Goal: Task Accomplishment & Management: Complete application form

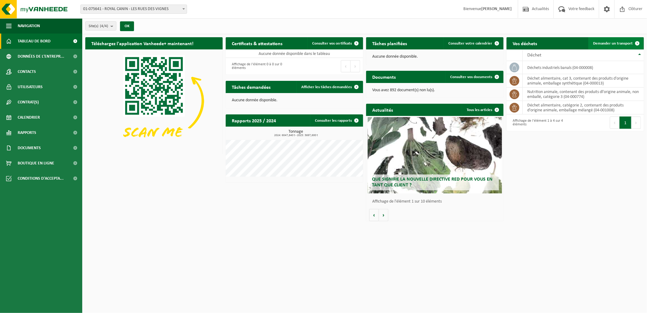
click at [606, 41] on link "Demander un transport" at bounding box center [615, 43] width 55 height 12
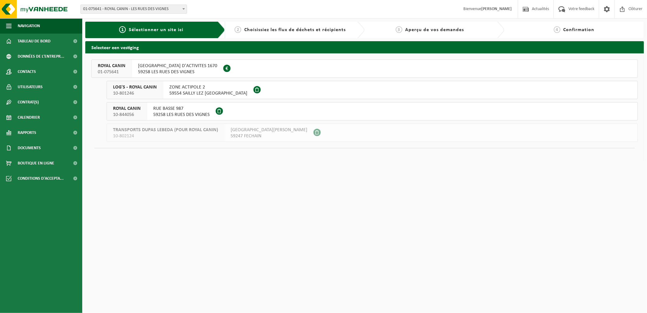
click at [115, 71] on span "01-075641" at bounding box center [112, 72] width 28 height 6
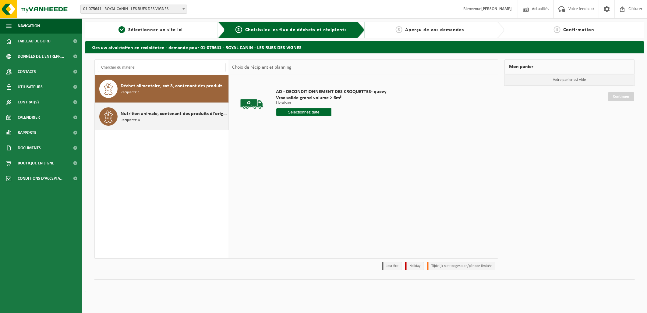
click at [168, 113] on span "Nutrition animale, contenant des produits dl'origine animale, non emballé, caté…" at bounding box center [174, 113] width 106 height 7
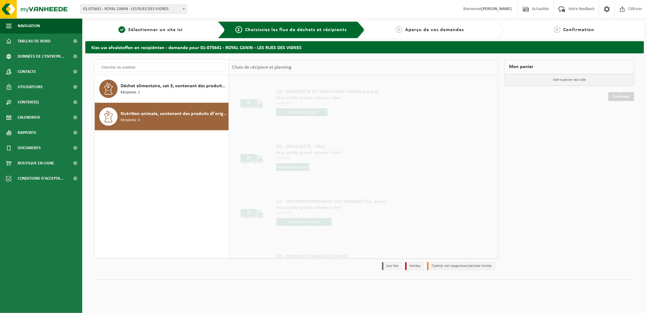
click at [197, 117] on span "Nutrition animale, contenant des produits dl'origine animale, non emballé, caté…" at bounding box center [174, 113] width 106 height 7
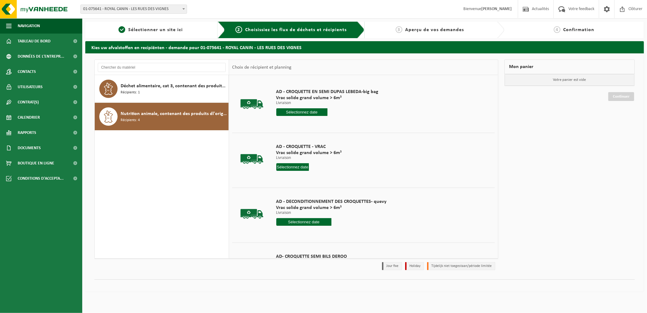
click at [315, 110] on input "text" at bounding box center [301, 112] width 51 height 8
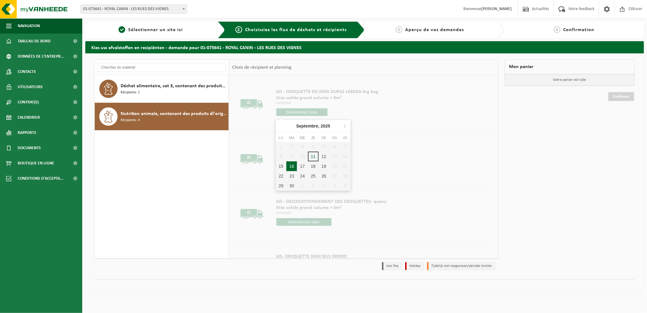
click at [294, 165] on div "16" at bounding box center [291, 166] width 11 height 10
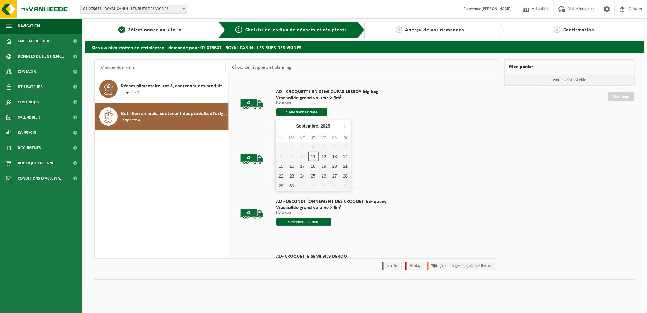
click at [311, 110] on input "text" at bounding box center [301, 112] width 51 height 8
click at [294, 164] on div "16" at bounding box center [291, 166] width 11 height 10
type input "à partir de 2025-09-16"
type input "2025-09-16"
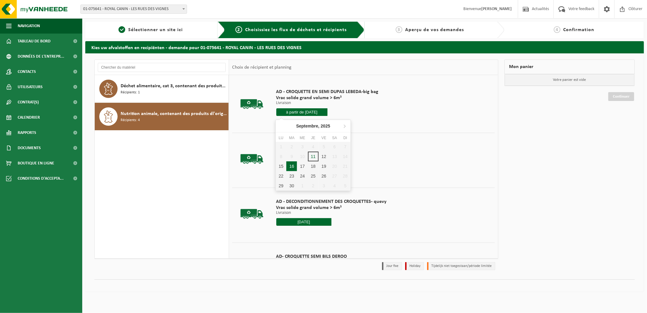
type input "2025-09-16"
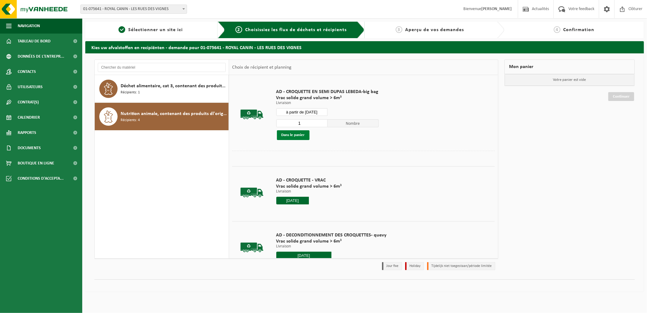
click at [299, 133] on button "Dans le panier" at bounding box center [293, 135] width 33 height 10
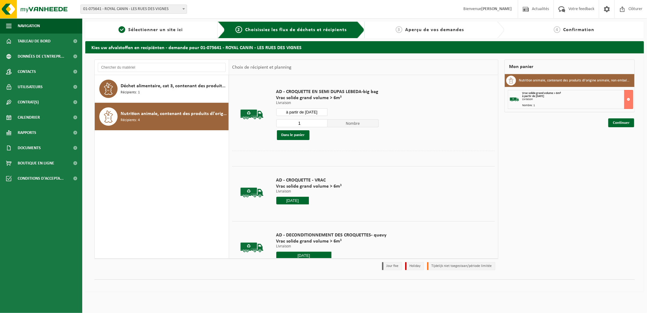
click at [320, 114] on input "à partir de 2025-09-16" at bounding box center [301, 112] width 51 height 8
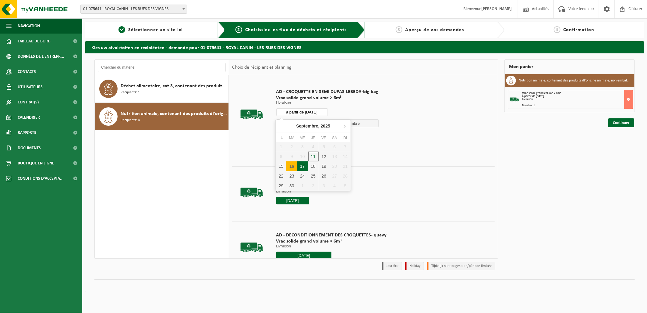
click at [303, 165] on div "17" at bounding box center [302, 166] width 11 height 10
type input "à partir de 2025-09-17"
type input "2025-09-17"
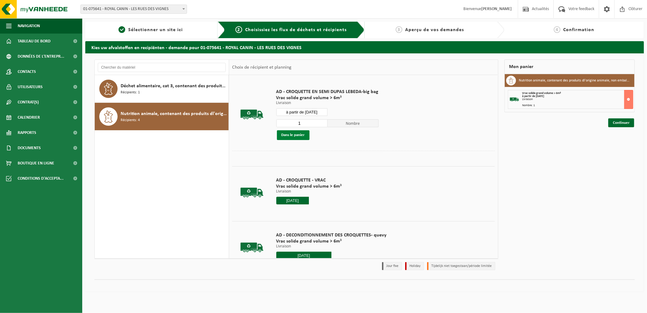
click at [299, 136] on button "Dans le panier" at bounding box center [293, 135] width 33 height 10
click at [319, 111] on input "à partir de 2025-09-17" at bounding box center [301, 112] width 51 height 8
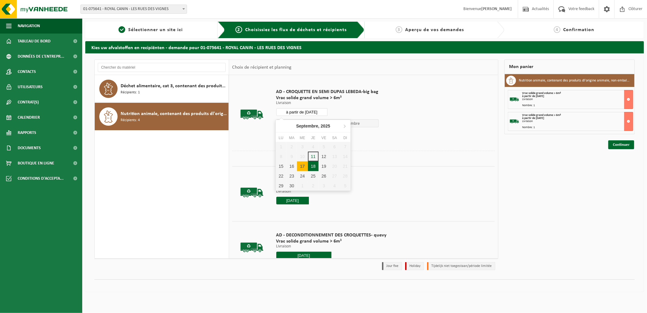
click at [312, 168] on div "18" at bounding box center [313, 166] width 11 height 10
type input "à partir de 2025-09-18"
type input "2025-09-18"
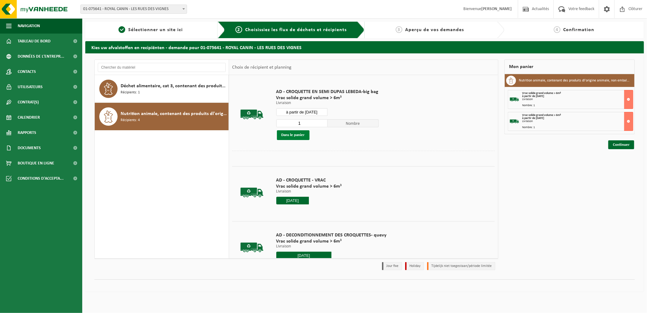
click at [295, 136] on button "Dans le panier" at bounding box center [293, 135] width 33 height 10
click at [318, 109] on input "à partir de 2025-09-18" at bounding box center [301, 112] width 51 height 8
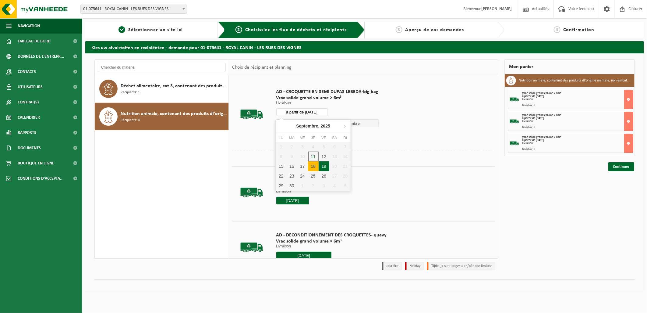
click at [326, 164] on div "19" at bounding box center [324, 166] width 11 height 10
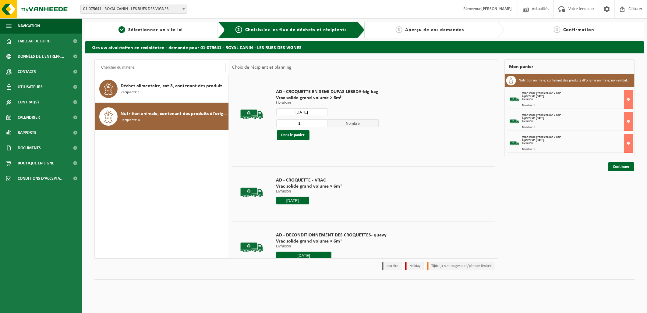
type input "à partir de 2025-09-19"
type input "2025-09-19"
click at [300, 136] on button "Dans le panier" at bounding box center [293, 135] width 33 height 10
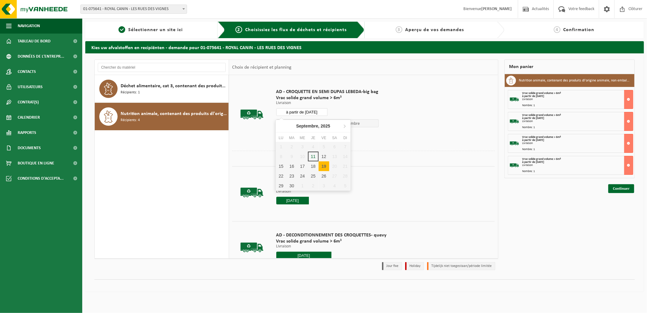
click at [319, 112] on input "à partir de 2025-09-19" at bounding box center [301, 112] width 51 height 8
click at [280, 175] on div "22" at bounding box center [281, 176] width 11 height 10
type input "à partir de 2025-09-22"
type input "2025-09-22"
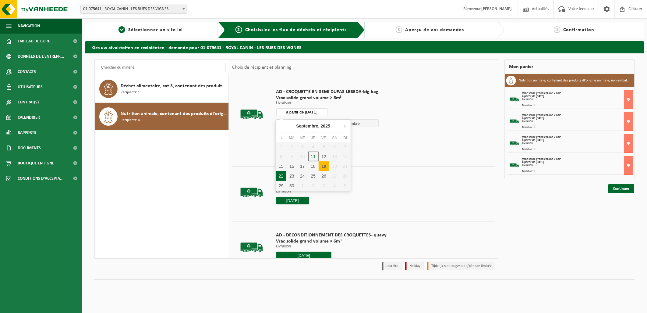
type input "2025-09-22"
click at [291, 135] on button "Dans le panier" at bounding box center [293, 135] width 33 height 10
click at [319, 112] on input "à partir de 2025-09-22" at bounding box center [301, 112] width 51 height 8
click at [291, 175] on div "23" at bounding box center [291, 176] width 11 height 10
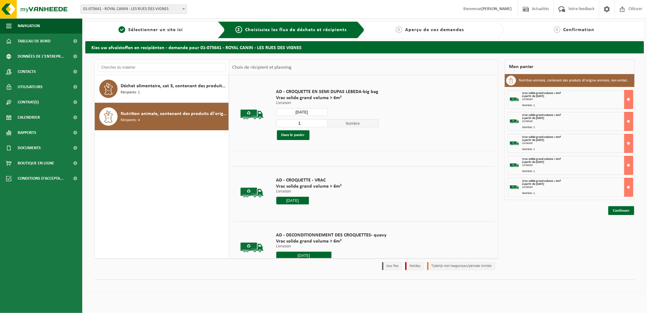
type input "à partir de 2025-09-23"
type input "2025-09-23"
click at [299, 135] on button "Dans le panier" at bounding box center [293, 135] width 33 height 10
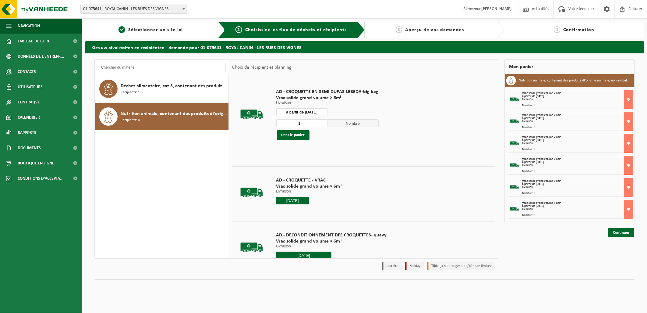
click at [318, 110] on input "à partir de 2025-09-23" at bounding box center [301, 112] width 51 height 8
click at [631, 209] on button at bounding box center [628, 209] width 9 height 19
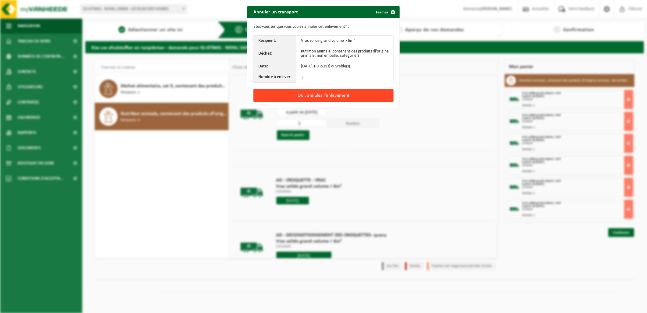
click at [370, 91] on button "Oui, annulez l'enlèvement" at bounding box center [324, 95] width 140 height 13
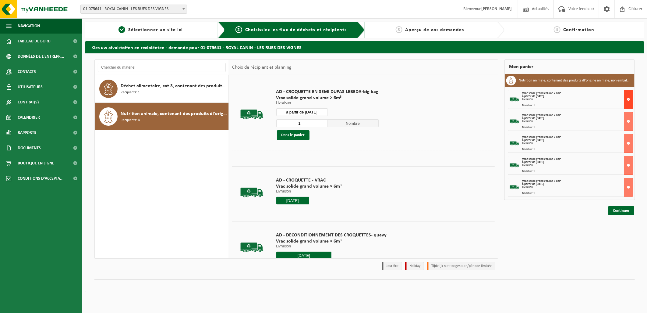
click at [627, 101] on button at bounding box center [628, 99] width 9 height 19
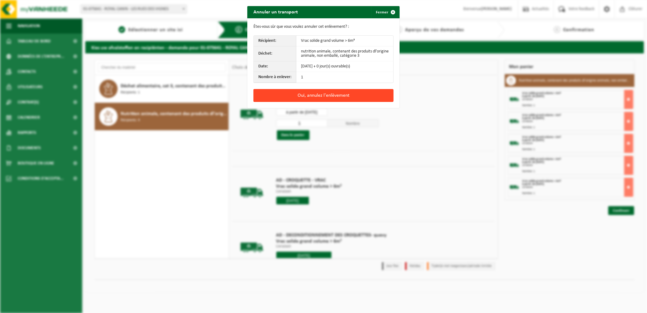
click at [321, 100] on button "Oui, annulez l'enlèvement" at bounding box center [324, 95] width 140 height 13
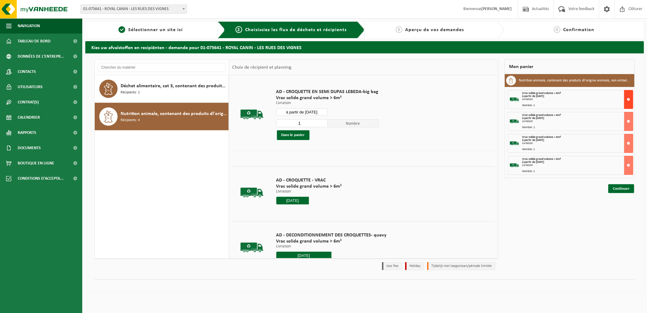
click at [629, 96] on button at bounding box center [628, 99] width 9 height 19
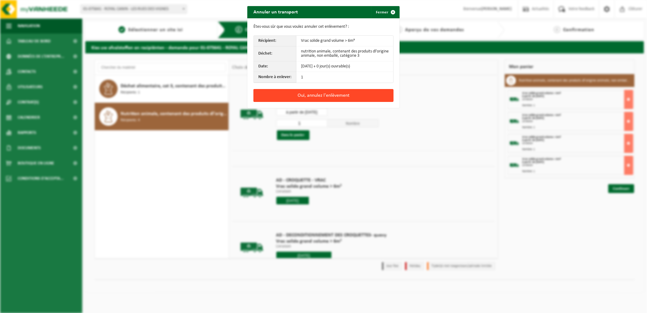
drag, startPoint x: 378, startPoint y: 97, endPoint x: 384, endPoint y: 97, distance: 5.5
click at [378, 98] on button "Oui, annulez l'enlèvement" at bounding box center [324, 95] width 140 height 13
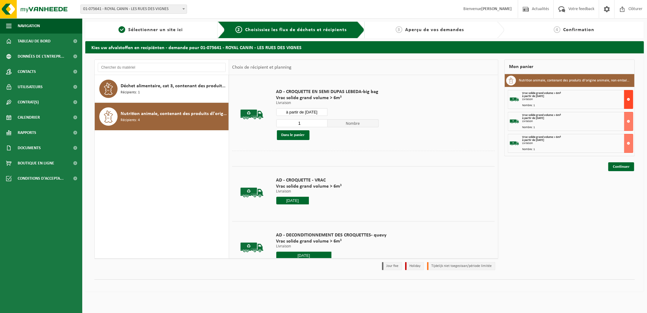
click at [627, 98] on button at bounding box center [628, 99] width 9 height 19
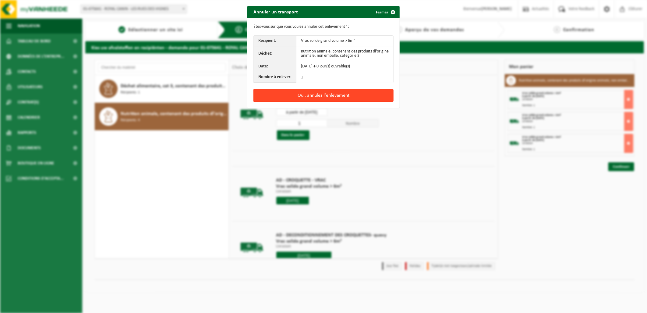
click at [354, 99] on button "Oui, annulez l'enlèvement" at bounding box center [324, 95] width 140 height 13
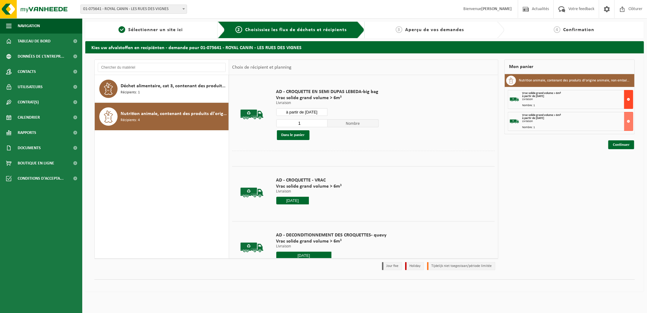
click at [626, 100] on button at bounding box center [628, 99] width 9 height 19
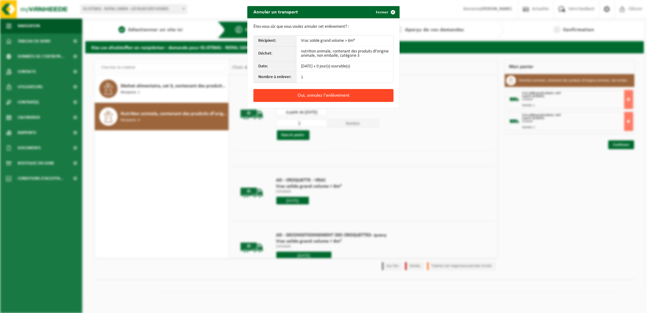
click at [368, 96] on button "Oui, annulez l'enlèvement" at bounding box center [324, 95] width 140 height 13
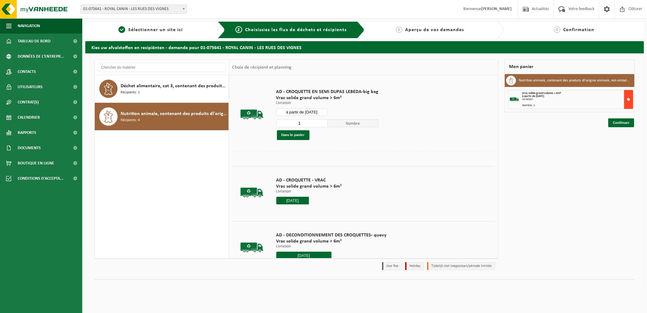
click at [630, 95] on button at bounding box center [628, 99] width 9 height 19
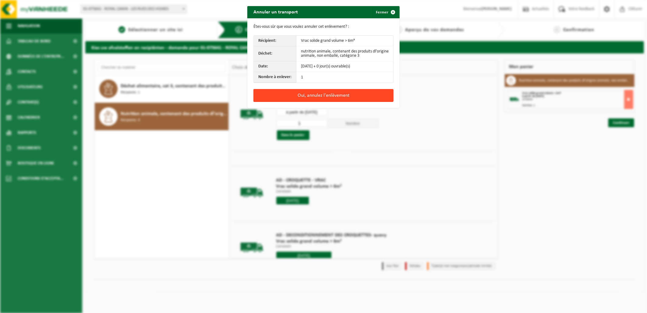
click at [348, 95] on button "Oui, annulez l'enlèvement" at bounding box center [324, 95] width 140 height 13
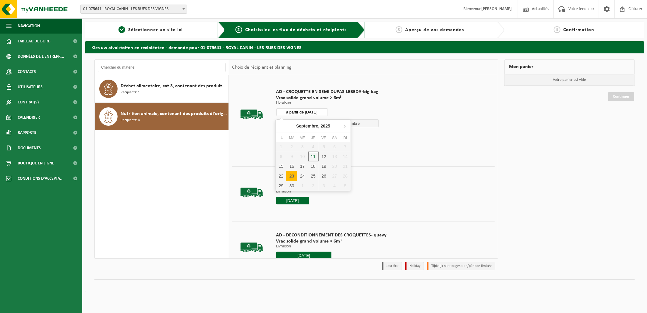
click at [315, 110] on input "à partir de 2025-09-23" at bounding box center [301, 112] width 51 height 8
click at [291, 166] on div "16" at bounding box center [291, 166] width 11 height 10
type input "à partir de 2025-09-16"
type input "2025-09-16"
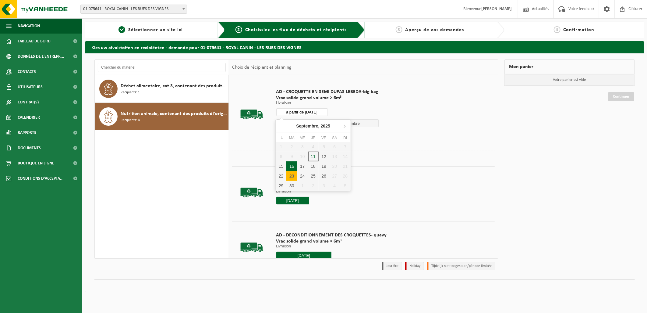
type input "2025-09-16"
click at [299, 134] on button "Dans le panier" at bounding box center [293, 135] width 33 height 10
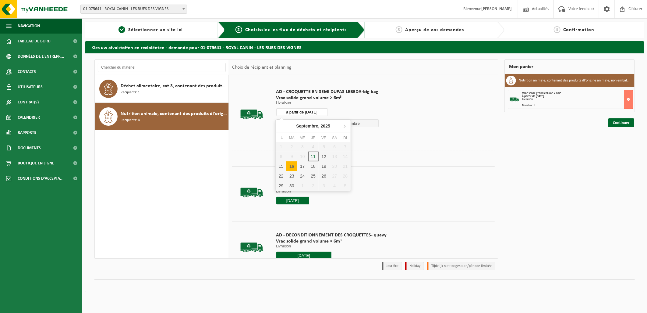
click at [323, 111] on input "à partir de 2025-09-16" at bounding box center [301, 112] width 51 height 8
click at [303, 165] on div "17" at bounding box center [302, 166] width 11 height 10
type input "à partir de 2025-09-17"
type input "2025-09-17"
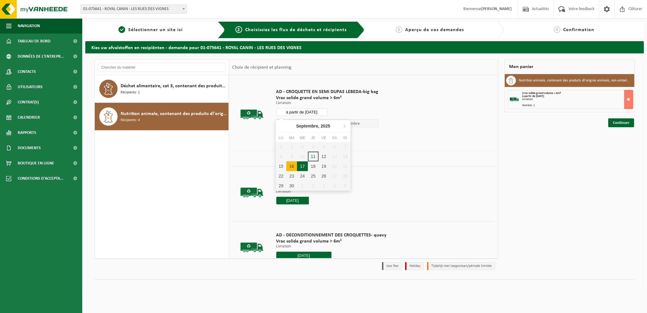
type input "2025-09-17"
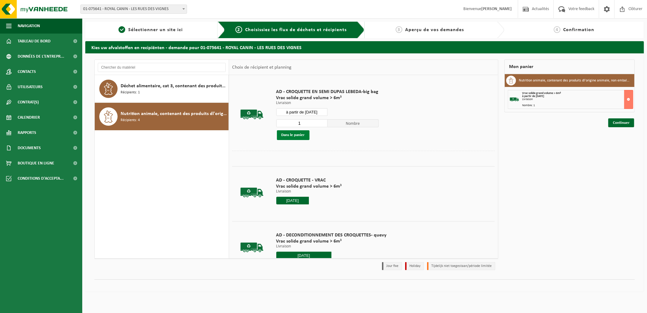
click at [301, 135] on button "Dans le panier" at bounding box center [293, 135] width 33 height 10
click at [321, 113] on input "à partir de 2025-09-17" at bounding box center [301, 112] width 51 height 8
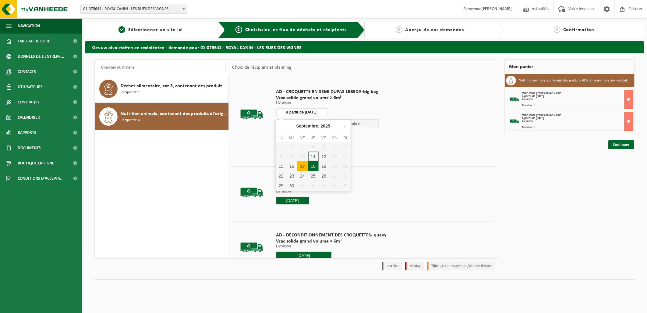
click at [310, 166] on div "18" at bounding box center [313, 166] width 11 height 10
type input "à partir de 2025-09-18"
type input "2025-09-18"
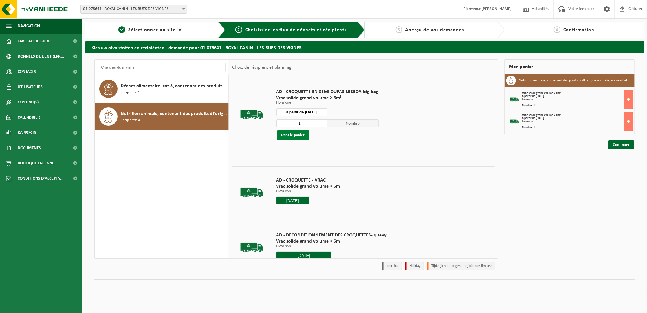
click at [300, 132] on button "Dans le panier" at bounding box center [293, 135] width 33 height 10
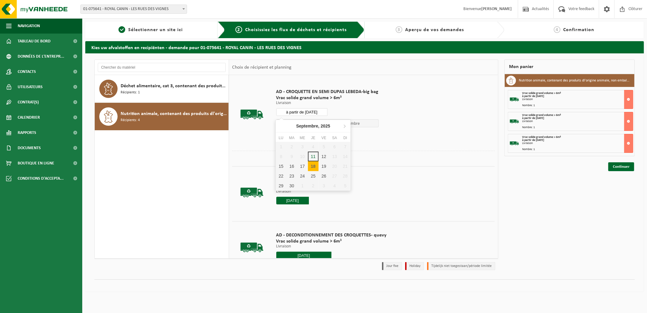
click at [317, 111] on input "à partir de 2025-09-18" at bounding box center [301, 112] width 51 height 8
click at [282, 176] on div "22" at bounding box center [281, 176] width 11 height 10
type input "à partir de 2025-09-22"
type input "2025-09-22"
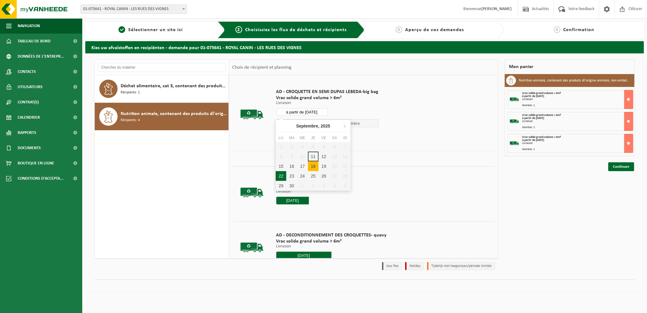
type input "2025-09-22"
click at [299, 134] on button "Dans le panier" at bounding box center [293, 135] width 33 height 10
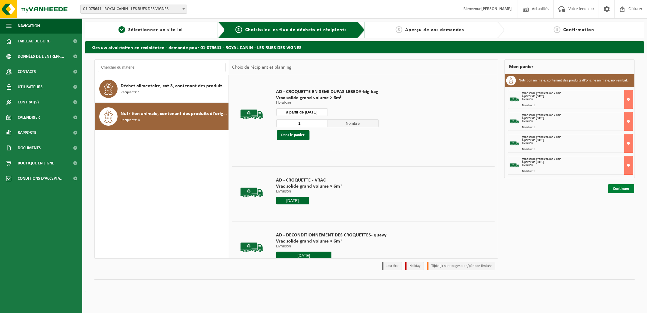
click at [622, 188] on link "Continuer" at bounding box center [622, 188] width 26 height 9
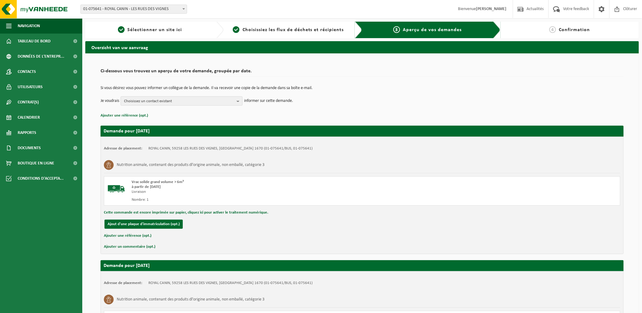
click at [196, 102] on span "Choisissez un contact existant" at bounding box center [179, 101] width 110 height 9
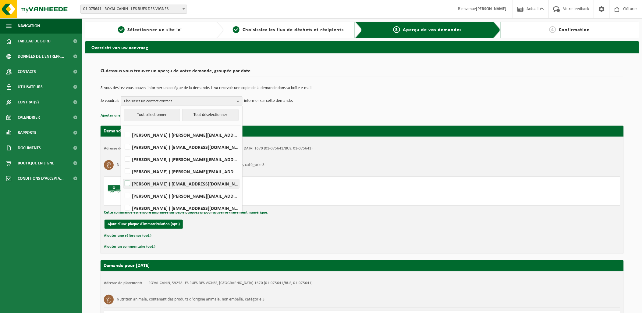
click at [135, 184] on label "Damien Normand ( dnormand@dupaslebeda.eu )" at bounding box center [181, 183] width 116 height 9
click at [123, 176] on input "Damien Normand ( dnormand@dupaslebeda.eu )" at bounding box center [122, 176] width 0 height 0
checkbox input "true"
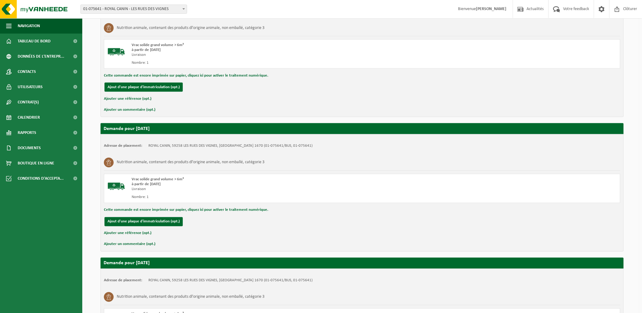
scroll to position [376, 0]
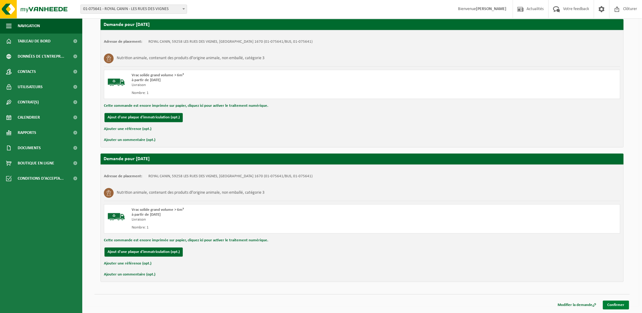
click at [621, 303] on link "Confirmer" at bounding box center [616, 304] width 26 height 9
